Goal: Task Accomplishment & Management: Complete application form

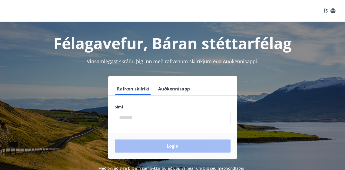
click at [155, 122] on input "phone" at bounding box center [173, 117] width 116 height 13
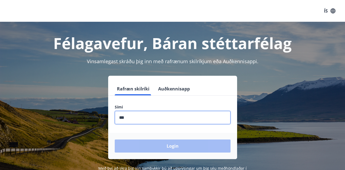
type input "********"
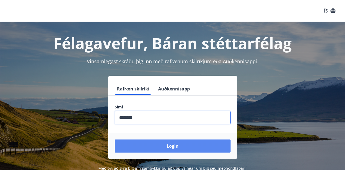
click at [115, 140] on button "Login" at bounding box center [173, 146] width 116 height 13
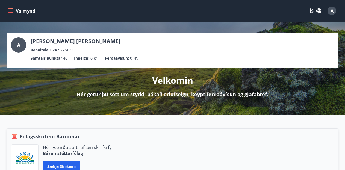
click at [332, 13] on span "A" at bounding box center [331, 11] width 3 height 6
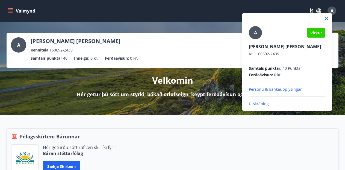
click at [332, 13] on div at bounding box center [172, 85] width 345 height 170
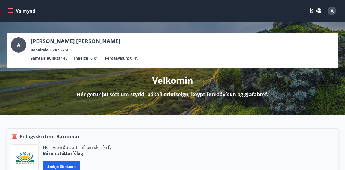
click at [10, 12] on icon "menu" at bounding box center [10, 12] width 5 height 1
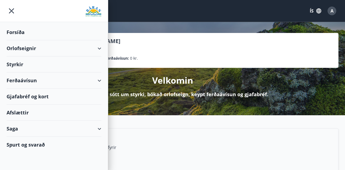
click at [17, 65] on div "Styrkir" at bounding box center [54, 64] width 95 height 16
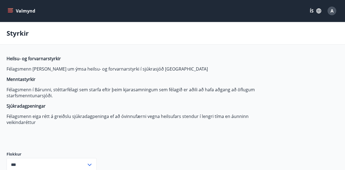
type input "***"
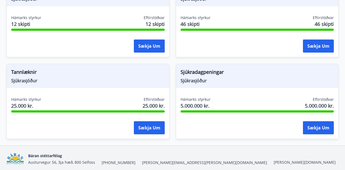
scroll to position [609, 0]
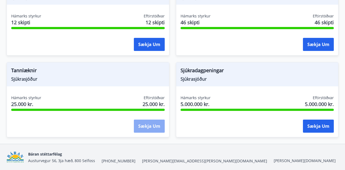
click at [155, 127] on button "Sækja um" at bounding box center [149, 126] width 31 height 13
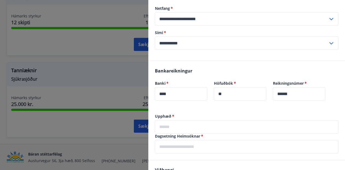
scroll to position [74, 0]
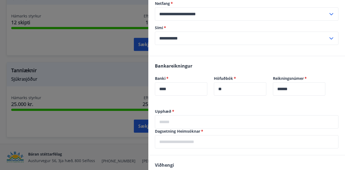
click at [191, 122] on input "text" at bounding box center [246, 121] width 183 height 13
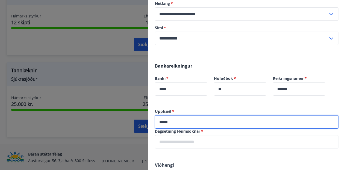
type input "*****"
click at [200, 143] on input "text" at bounding box center [246, 141] width 183 height 13
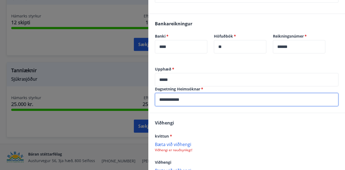
scroll to position [134, 0]
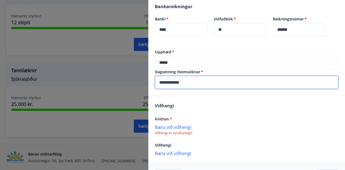
type input "**********"
click at [179, 129] on p "Bæta við viðhengi" at bounding box center [246, 126] width 183 height 5
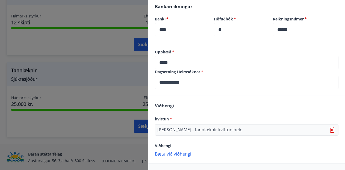
scroll to position [154, 0]
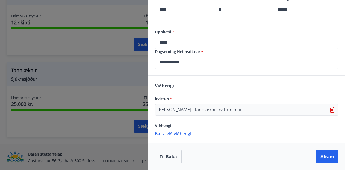
click at [180, 136] on p "Bæta við viðhengi" at bounding box center [246, 133] width 183 height 5
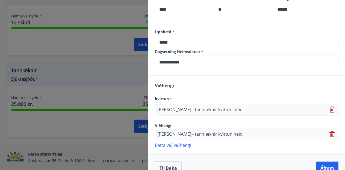
scroll to position [165, 0]
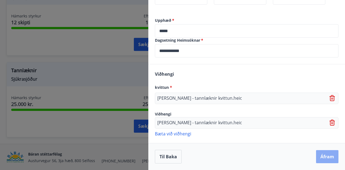
click at [324, 155] on button "Áfram" at bounding box center [327, 156] width 22 height 13
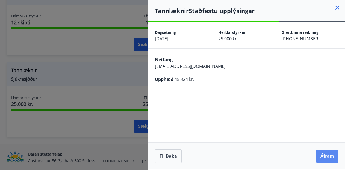
click at [325, 157] on button "Áfram" at bounding box center [327, 156] width 22 height 13
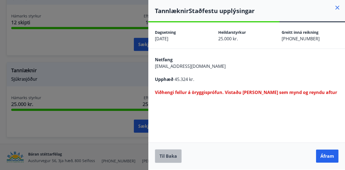
click at [171, 158] on button "Til baka" at bounding box center [168, 156] width 27 height 14
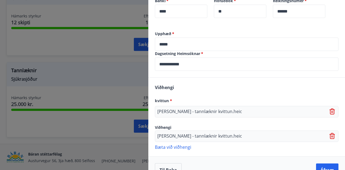
scroll to position [152, 0]
click at [333, 110] on icon at bounding box center [332, 111] width 7 height 7
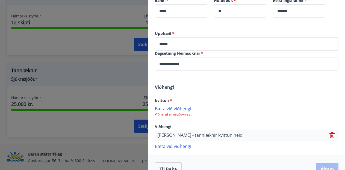
click at [331, 133] on icon at bounding box center [332, 133] width 4 height 1
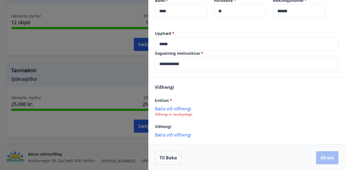
scroll to position [153, 0]
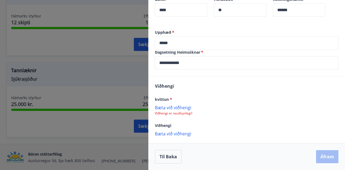
click at [172, 108] on p "Bæta við viðhengi" at bounding box center [246, 107] width 183 height 5
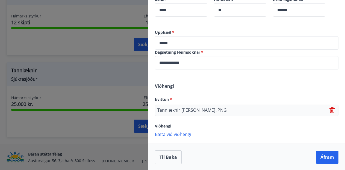
click at [170, 134] on p "Bæta við viðhengi" at bounding box center [246, 133] width 183 height 5
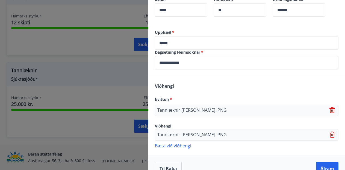
scroll to position [165, 0]
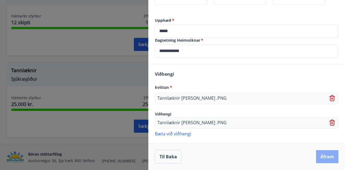
click at [322, 160] on button "Áfram" at bounding box center [327, 156] width 22 height 13
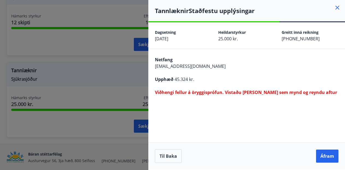
scroll to position [0, 0]
click at [172, 157] on button "Til baka" at bounding box center [168, 156] width 27 height 14
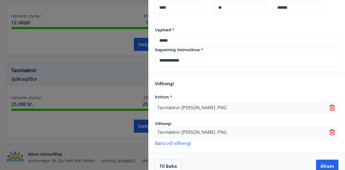
scroll to position [163, 0]
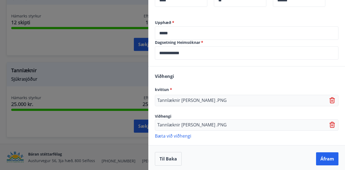
click at [331, 101] on icon at bounding box center [332, 100] width 7 height 7
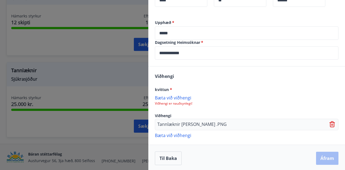
click at [333, 123] on icon at bounding box center [332, 124] width 7 height 7
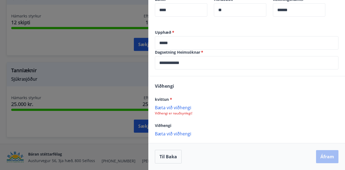
click at [187, 109] on p "Bæta við viðhengi" at bounding box center [246, 107] width 183 height 5
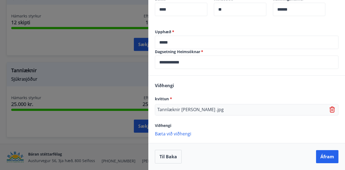
click at [182, 136] on p "Bæta við viðhengi" at bounding box center [246, 133] width 183 height 5
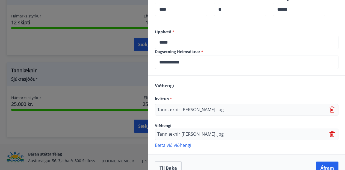
scroll to position [163, 0]
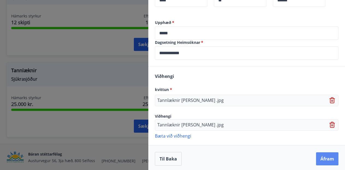
click at [322, 158] on button "Áfram" at bounding box center [327, 158] width 22 height 13
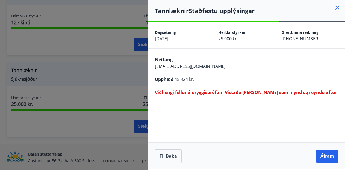
scroll to position [0, 0]
click at [322, 155] on button "Áfram" at bounding box center [327, 156] width 22 height 13
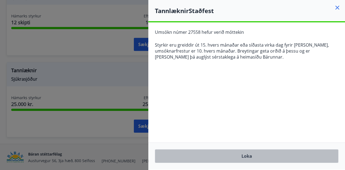
click at [261, 157] on button "Loka" at bounding box center [246, 156] width 183 height 14
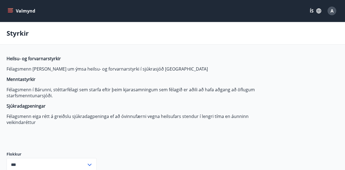
click at [10, 11] on icon "menu" at bounding box center [10, 10] width 5 height 5
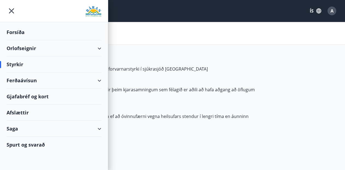
click at [26, 131] on div "Saga" at bounding box center [54, 129] width 95 height 16
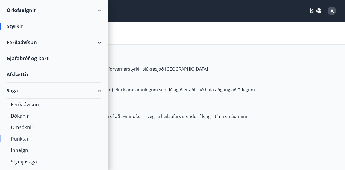
scroll to position [58, 0]
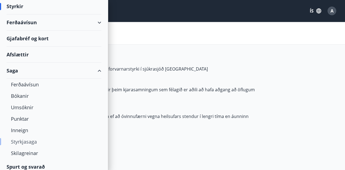
click at [28, 141] on div "Styrkjasaga" at bounding box center [54, 141] width 86 height 11
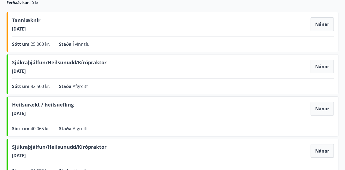
scroll to position [58, 0]
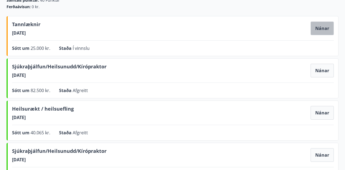
click at [316, 30] on button "Nánar" at bounding box center [321, 29] width 23 height 14
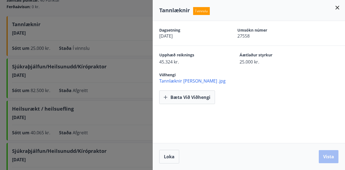
click at [187, 79] on span "Tannlæknir [PERSON_NAME] .jpg" at bounding box center [252, 81] width 186 height 6
